Goal: Answer question/provide support

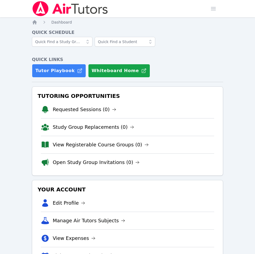
scroll to position [213, 0]
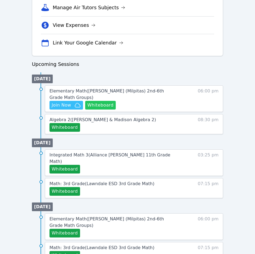
click at [103, 101] on button "Whiteboard" at bounding box center [100, 105] width 31 height 9
click at [67, 102] on span "Join Now" at bounding box center [61, 105] width 19 height 6
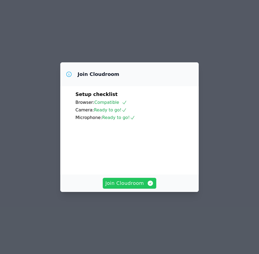
click at [124, 187] on span "Join Cloudroom" at bounding box center [130, 183] width 48 height 8
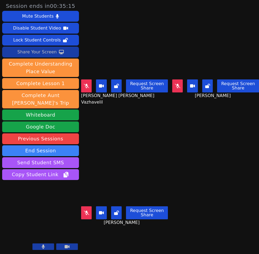
click at [43, 52] on div "Share Your Screen" at bounding box center [37, 52] width 40 height 9
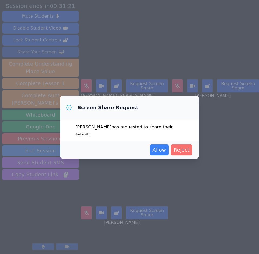
click at [183, 150] on span "Reject" at bounding box center [182, 150] width 16 height 8
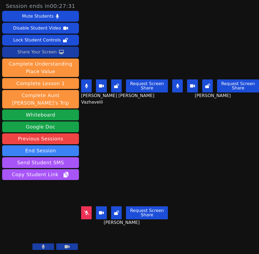
click at [88, 86] on icon at bounding box center [86, 86] width 3 height 4
click at [85, 213] on button at bounding box center [86, 212] width 11 height 13
click at [87, 87] on button at bounding box center [86, 85] width 11 height 13
drag, startPoint x: 87, startPoint y: 87, endPoint x: 180, endPoint y: 82, distance: 93.0
click at [180, 82] on button at bounding box center [177, 85] width 11 height 13
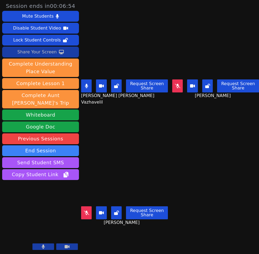
click at [87, 84] on icon at bounding box center [86, 86] width 3 height 4
click at [176, 84] on icon at bounding box center [177, 86] width 3 height 4
click at [85, 84] on icon at bounding box center [86, 86] width 3 height 4
click at [176, 84] on icon at bounding box center [177, 86] width 3 height 4
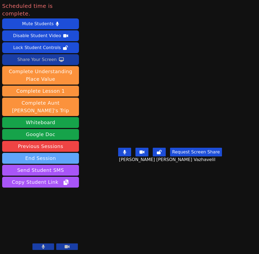
click at [57, 153] on button "End Session" at bounding box center [40, 158] width 77 height 11
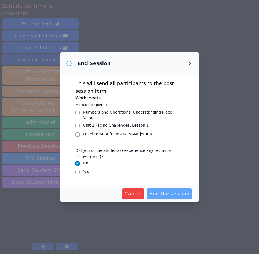
click at [170, 194] on span "End the session" at bounding box center [169, 194] width 40 height 8
